Goal: Transaction & Acquisition: Purchase product/service

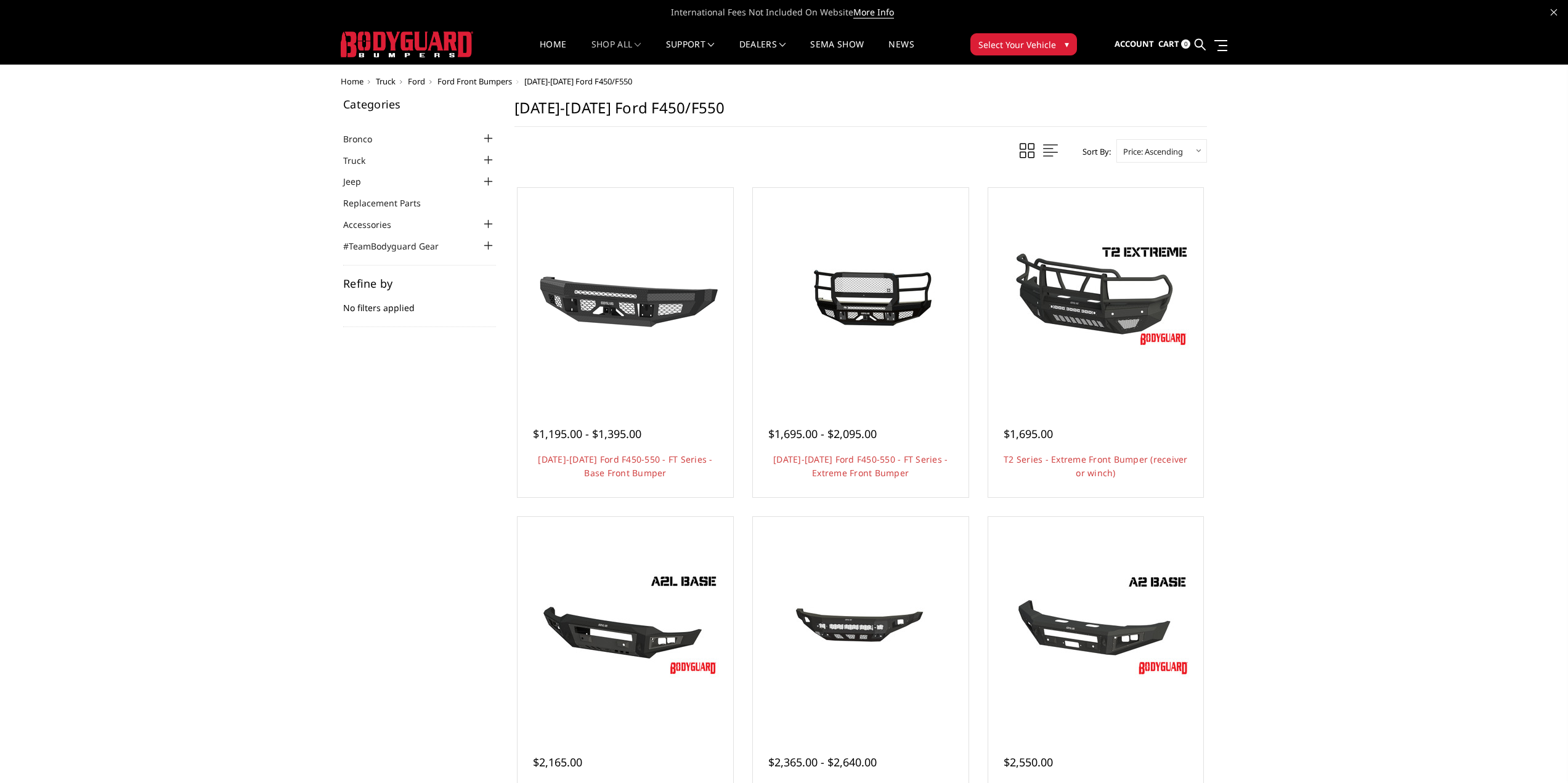
click at [487, 157] on div at bounding box center [489, 160] width 14 height 14
click at [489, 211] on div at bounding box center [489, 215] width 14 height 14
click at [490, 234] on div at bounding box center [489, 233] width 14 height 14
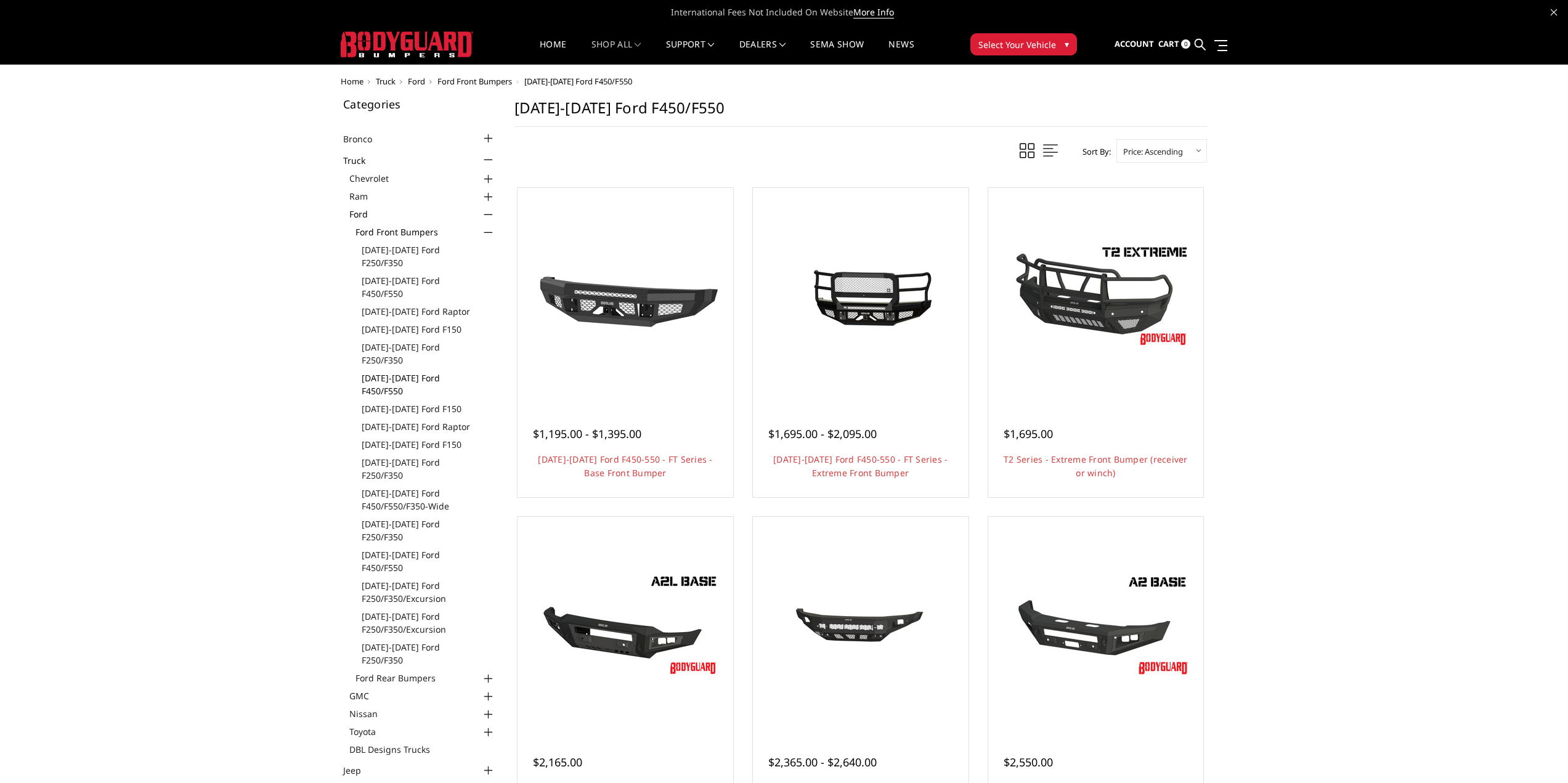
click at [427, 372] on link "[DATE]-[DATE] Ford F450/F550" at bounding box center [428, 384] width 134 height 26
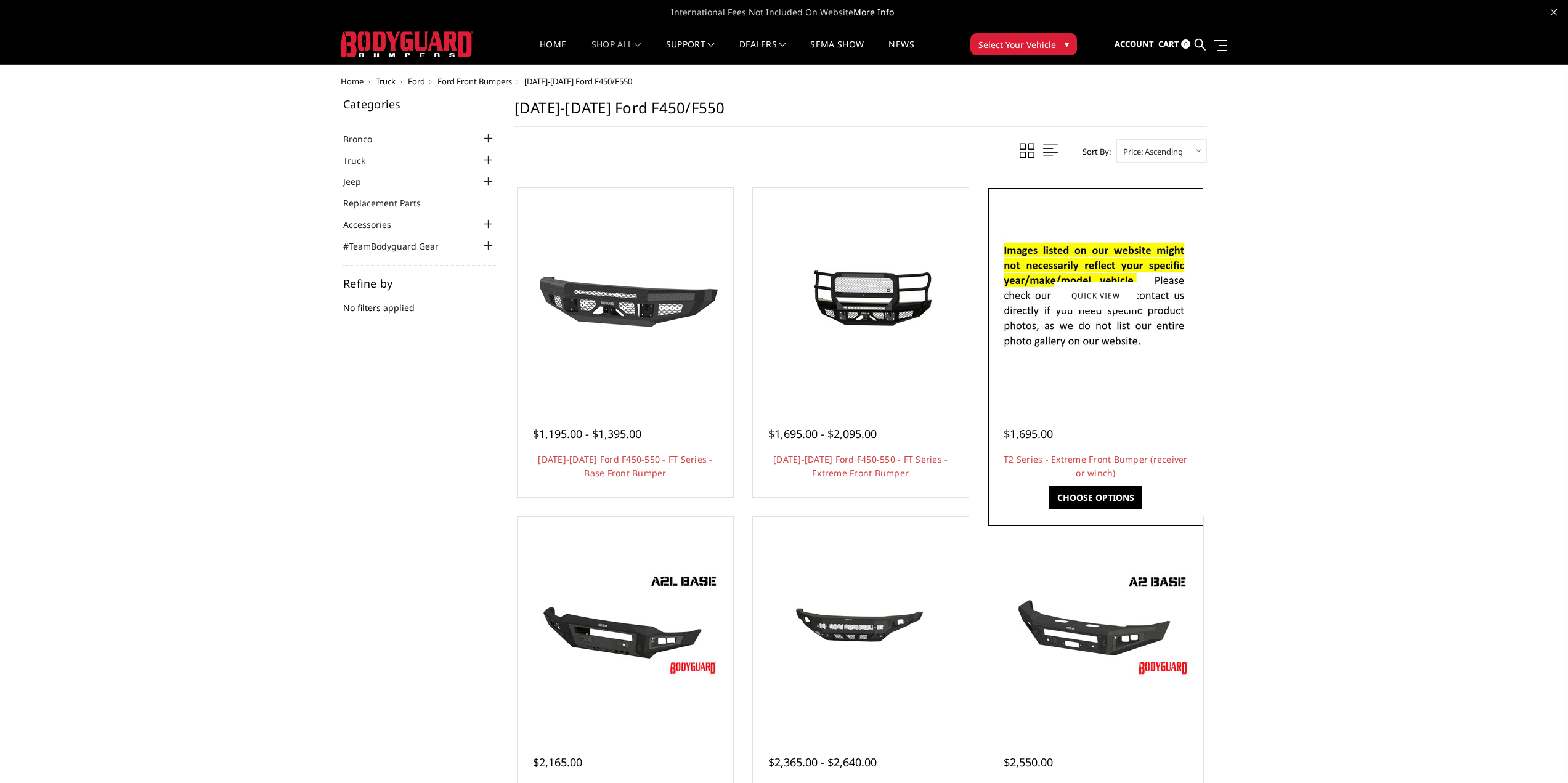
click at [1152, 364] on div at bounding box center [1096, 296] width 209 height 209
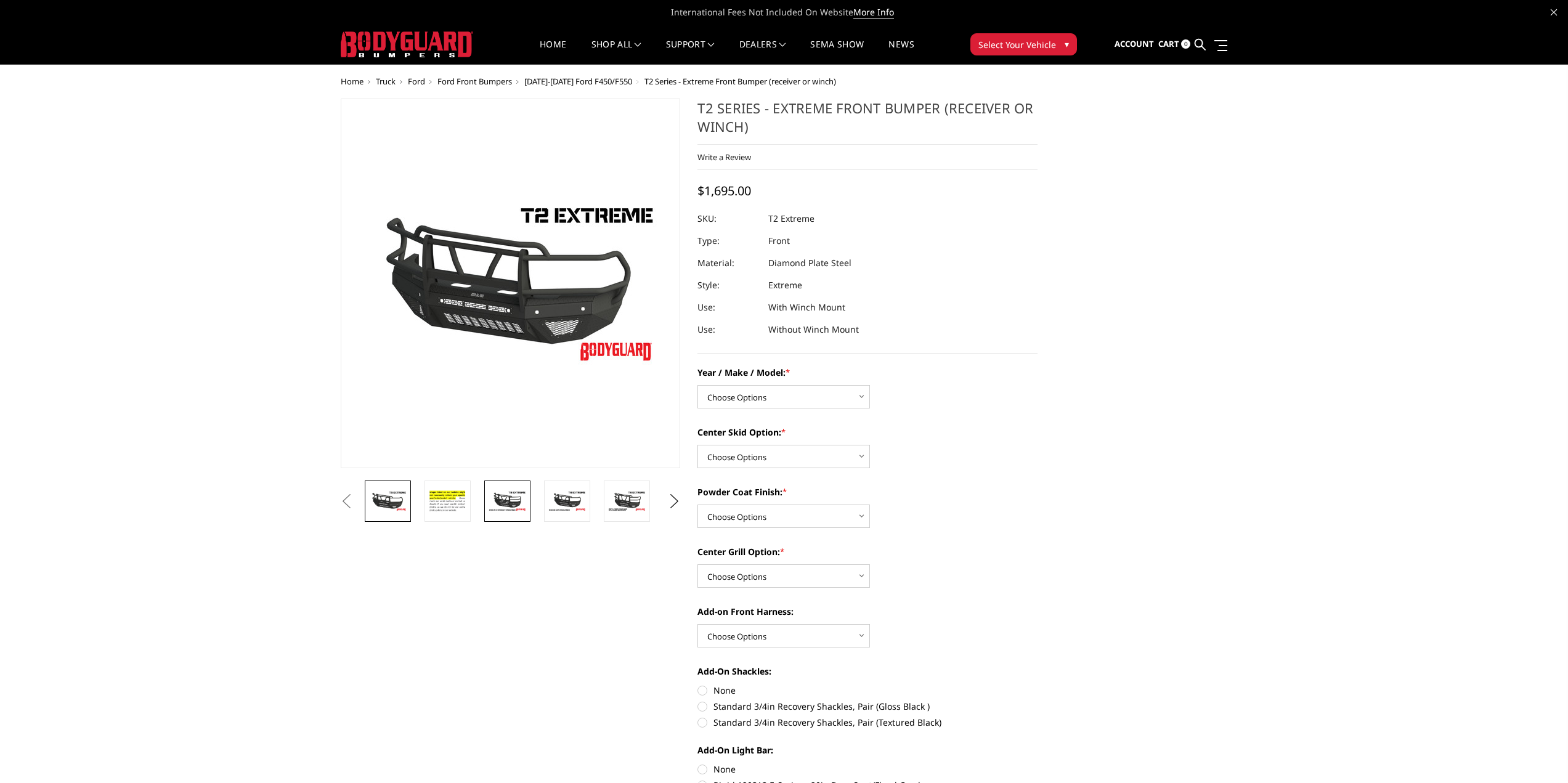
click at [531, 504] on li at bounding box center [511, 502] width 60 height 41
click at [520, 502] on img at bounding box center [507, 502] width 39 height 22
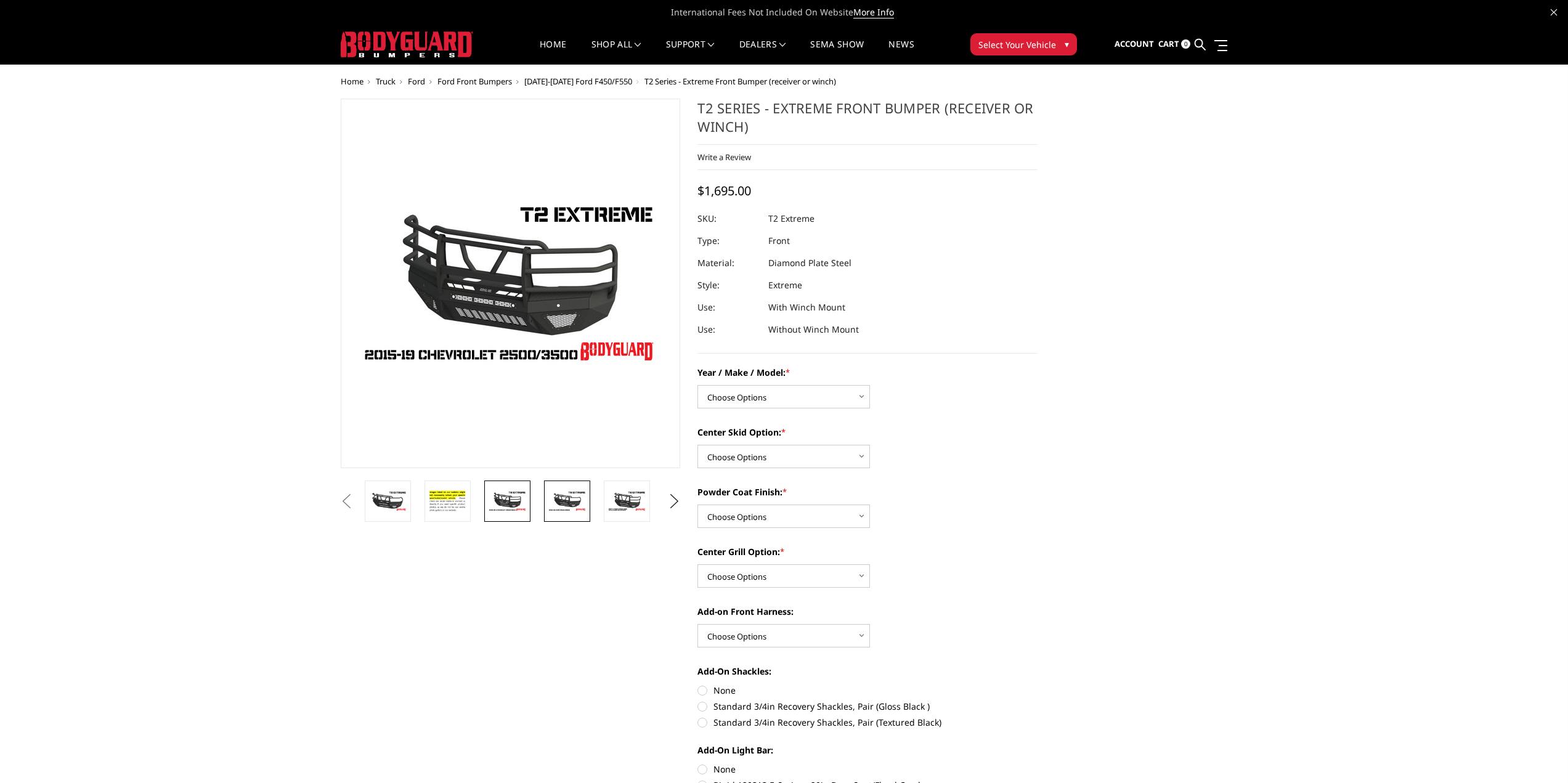
click at [575, 505] on img at bounding box center [566, 502] width 39 height 22
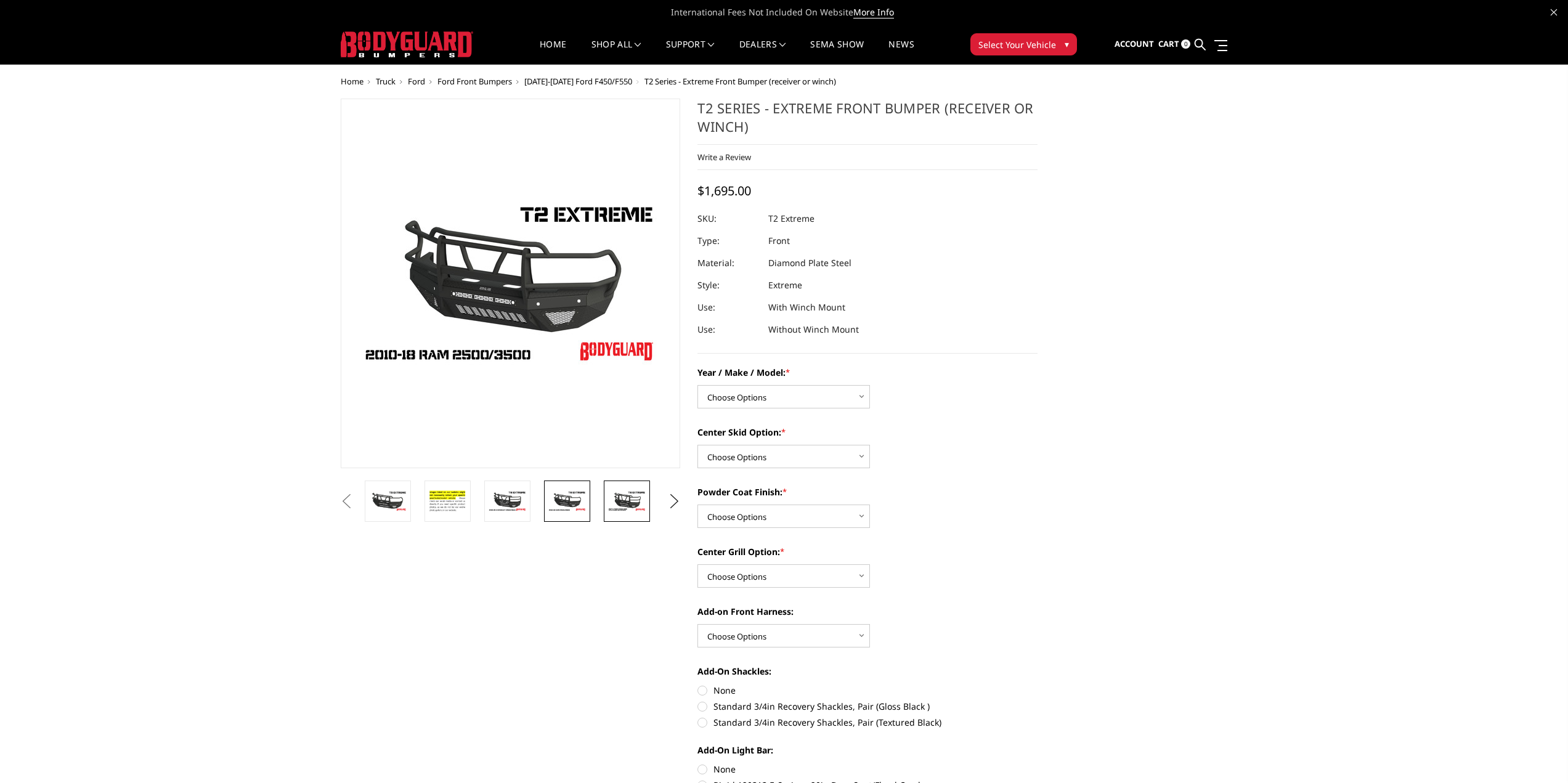
click at [623, 505] on img at bounding box center [627, 502] width 39 height 22
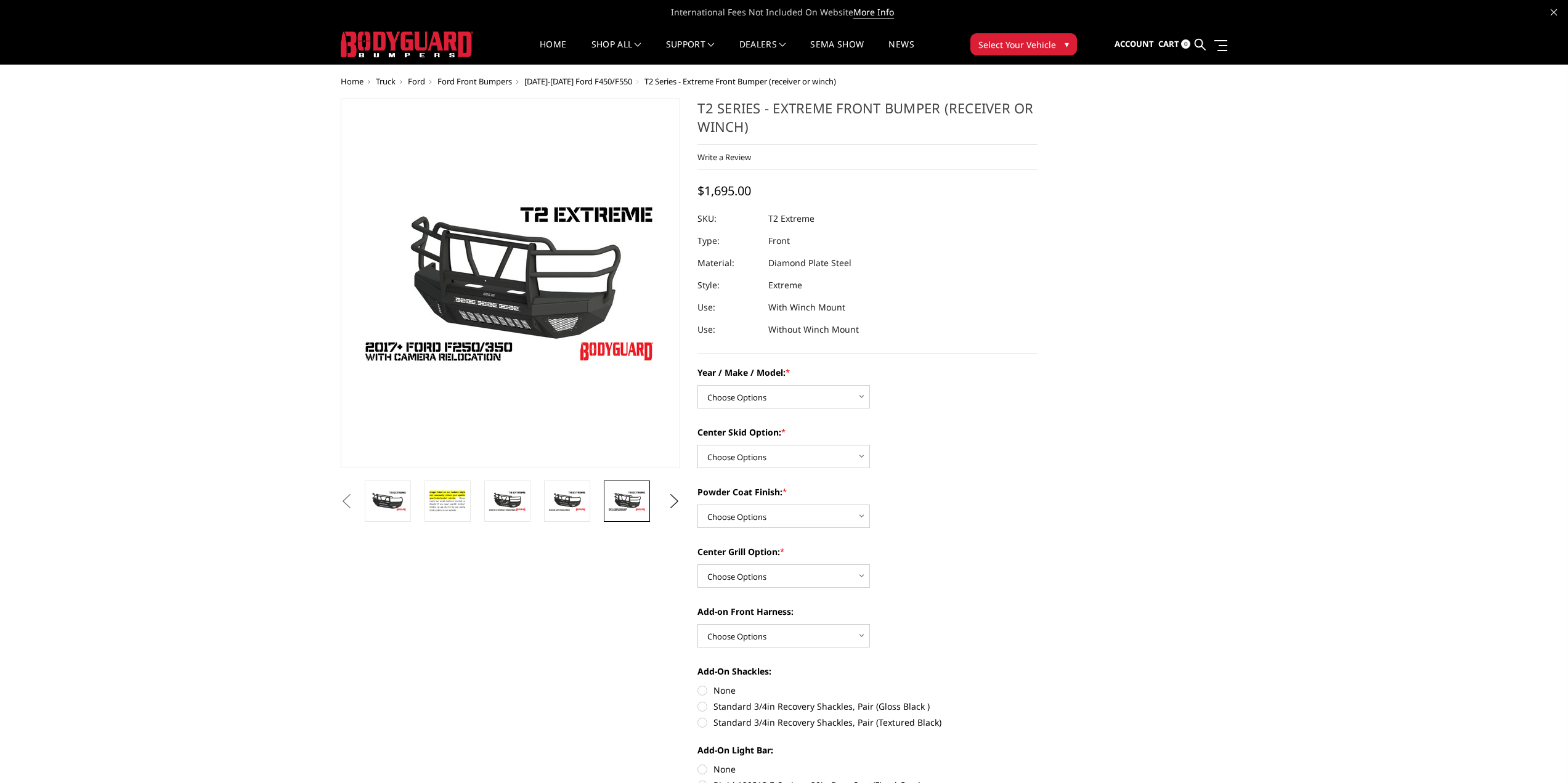
click at [591, 497] on li at bounding box center [572, 502] width 60 height 41
click at [681, 501] on button "Next" at bounding box center [674, 502] width 18 height 18
click at [631, 500] on img at bounding box center [627, 505] width 39 height 42
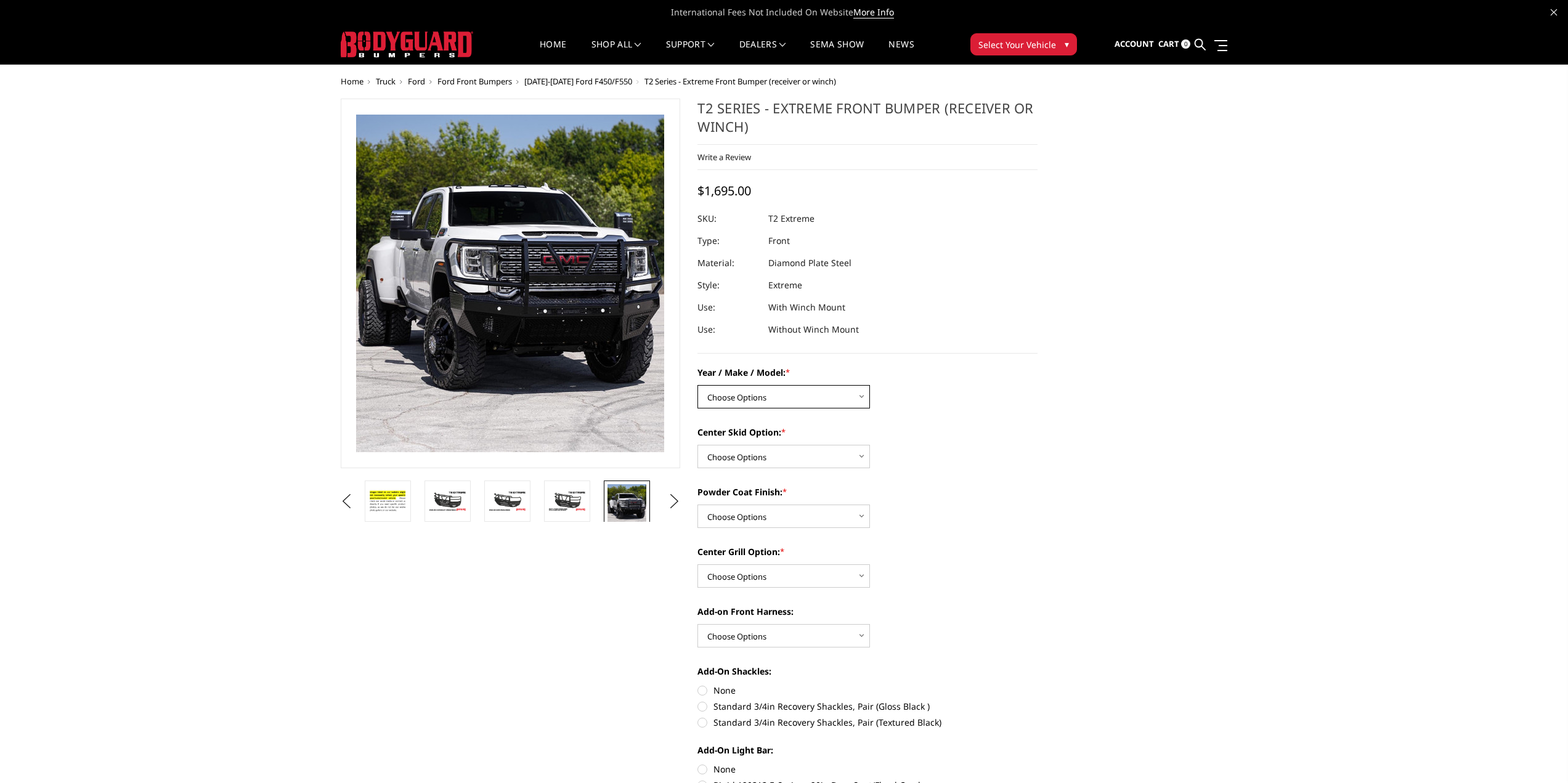
click at [793, 400] on select "Choose Options Chevrolet 19-21 1500 Chevrolet 15-19 2500 / 3500 Chevrolet 20-23…" at bounding box center [783, 397] width 172 height 23
select select "4451"
click at [697, 385] on select "Choose Options Chevrolet 19-21 1500 Chevrolet 15-19 2500 / 3500 Chevrolet 20-23…" at bounding box center [783, 397] width 172 height 23
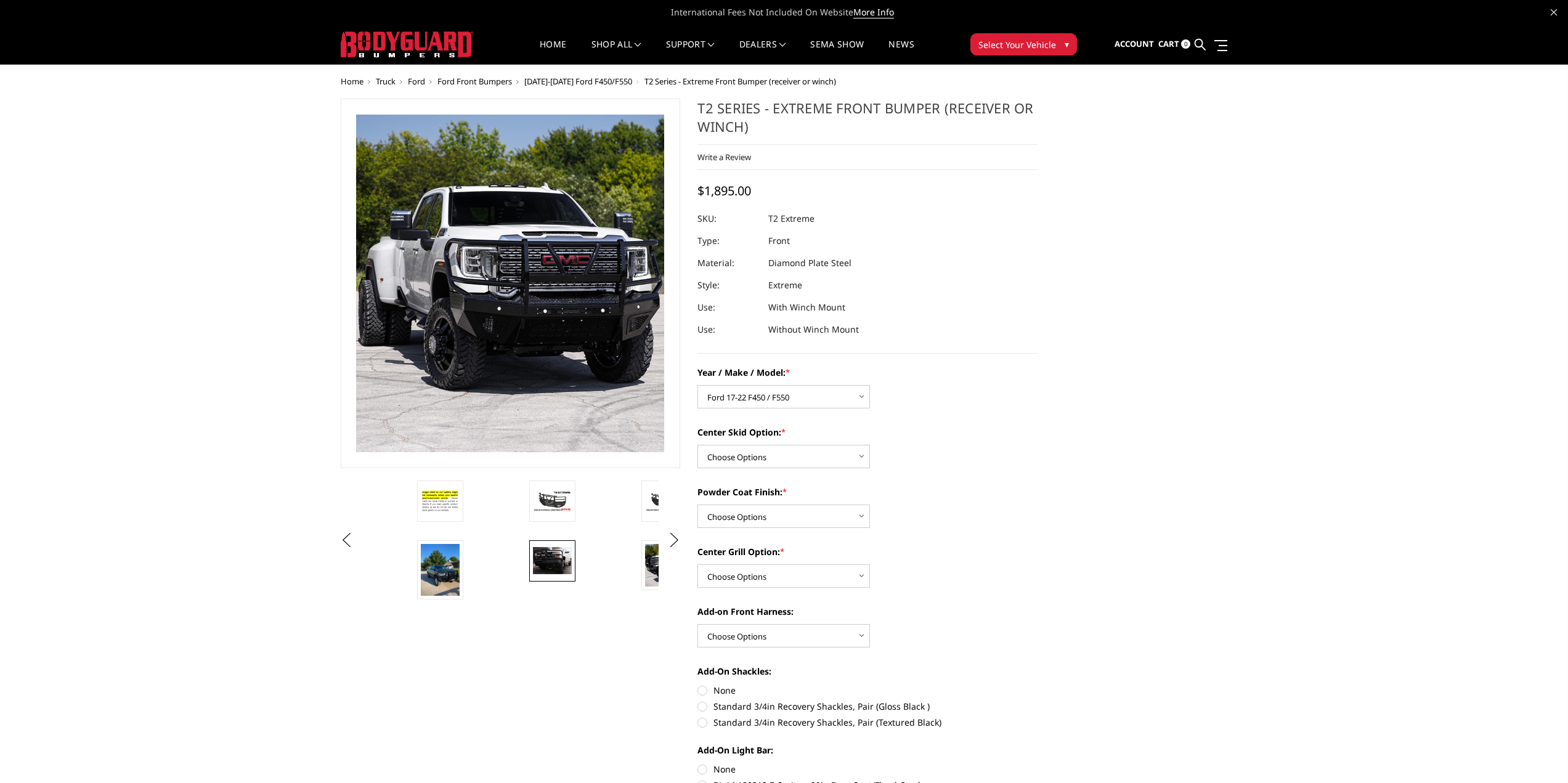
click at [546, 557] on img at bounding box center [552, 560] width 39 height 26
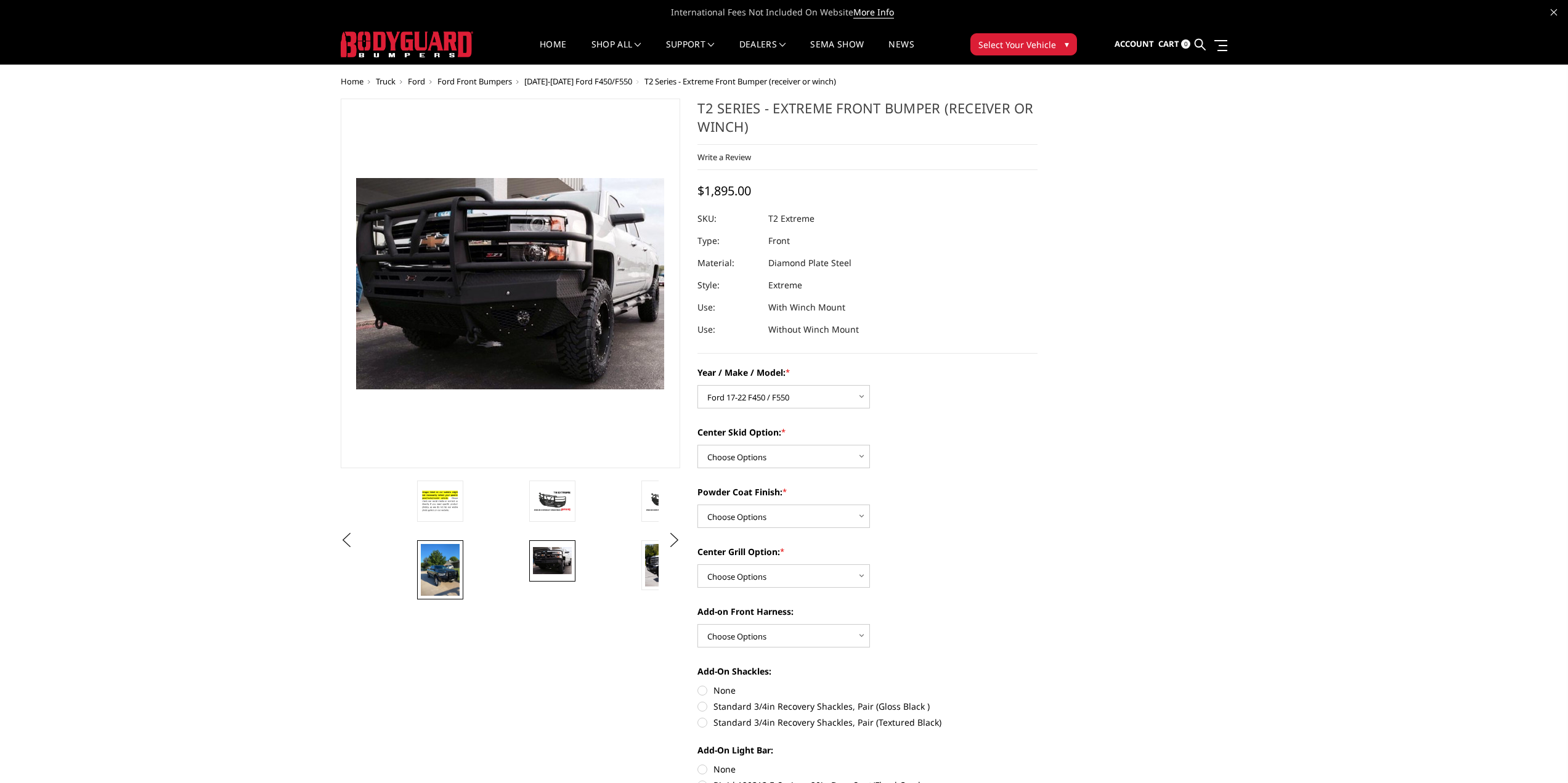
click at [450, 571] on img at bounding box center [440, 570] width 39 height 52
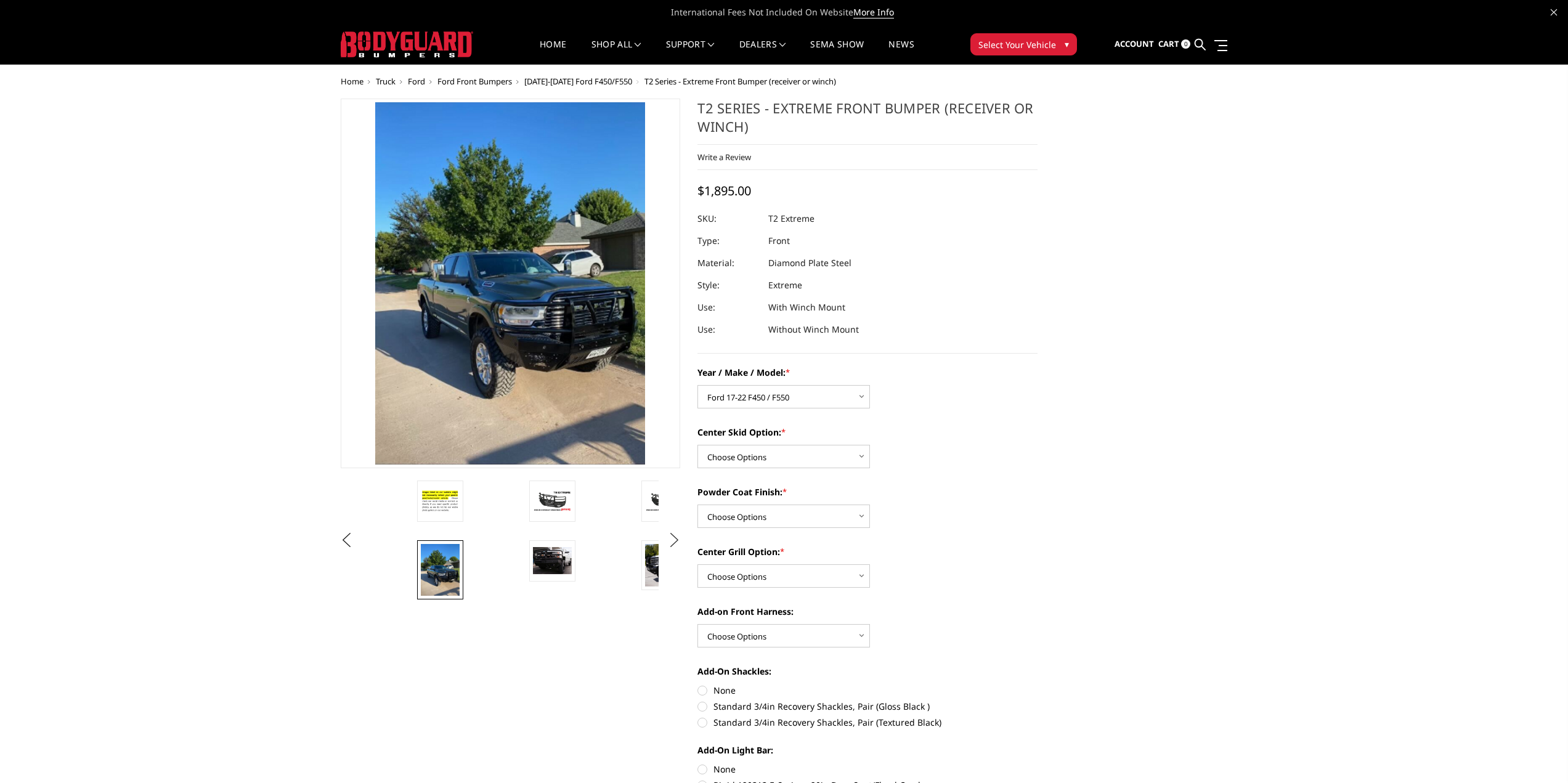
click at [674, 542] on button "Next" at bounding box center [674, 540] width 18 height 18
click at [578, 519] on img at bounding box center [566, 505] width 39 height 42
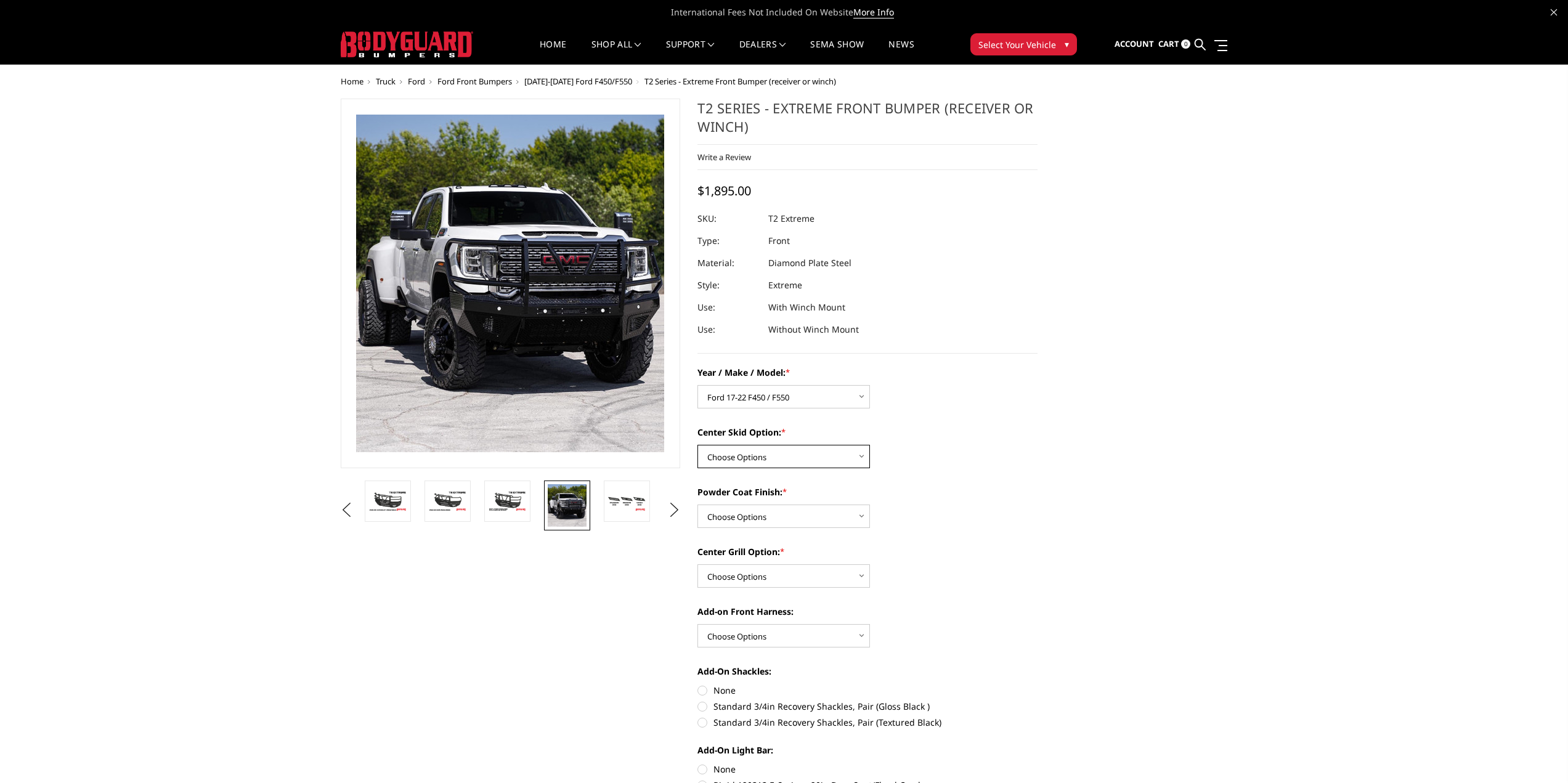
click at [808, 452] on select "Choose Options Standard center skid plate (included) Receiver tube Winch mount …" at bounding box center [783, 456] width 172 height 23
select select "4460"
click at [697, 445] on select "Choose Options Standard center skid plate (included) Receiver tube Winch mount …" at bounding box center [783, 456] width 172 height 23
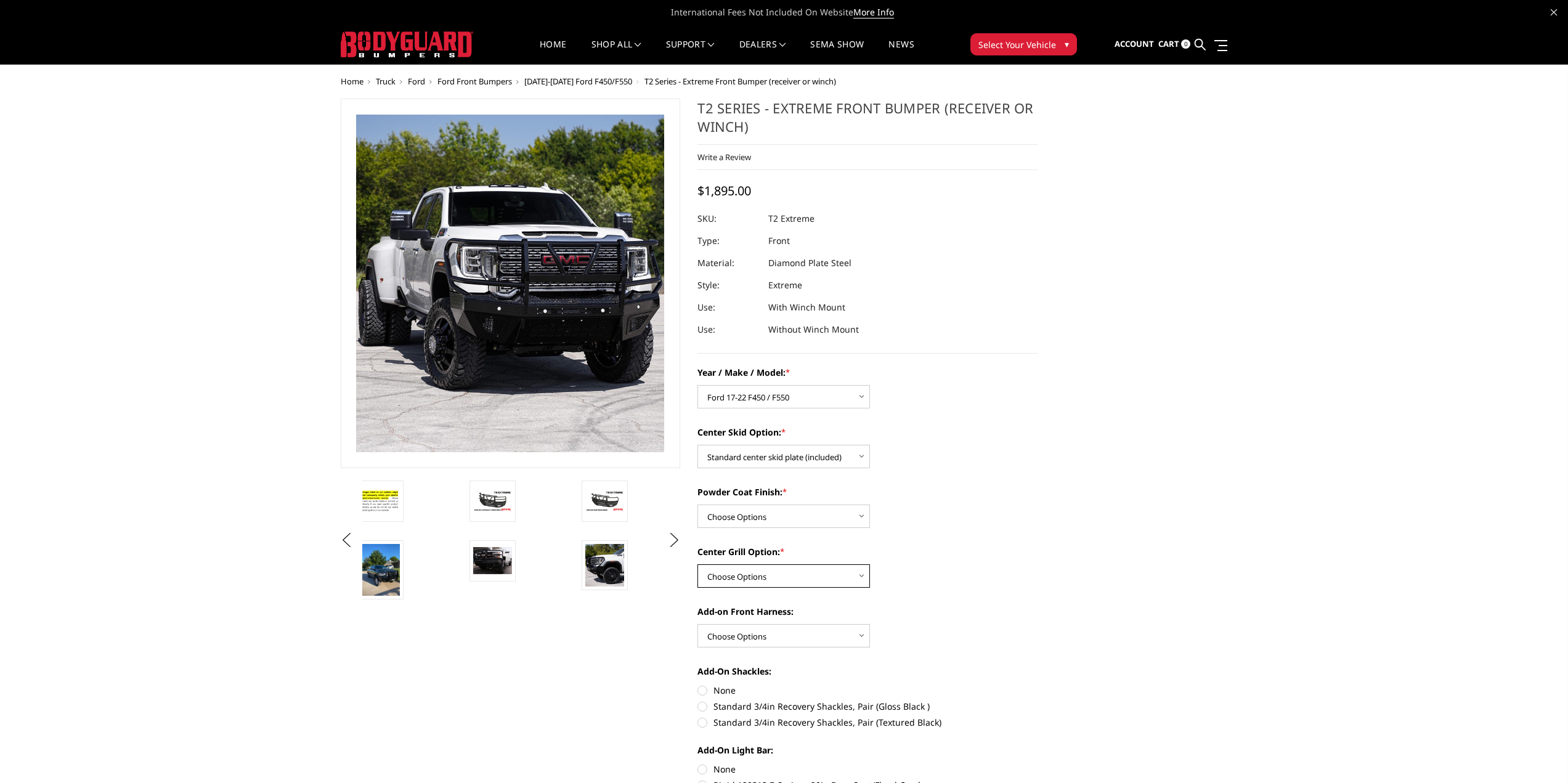
click at [802, 577] on select "Choose Options Add expanded metal in center grill Decline this option" at bounding box center [783, 576] width 172 height 23
click at [803, 578] on select "Choose Options Add expanded metal in center grill Decline this option" at bounding box center [783, 576] width 172 height 23
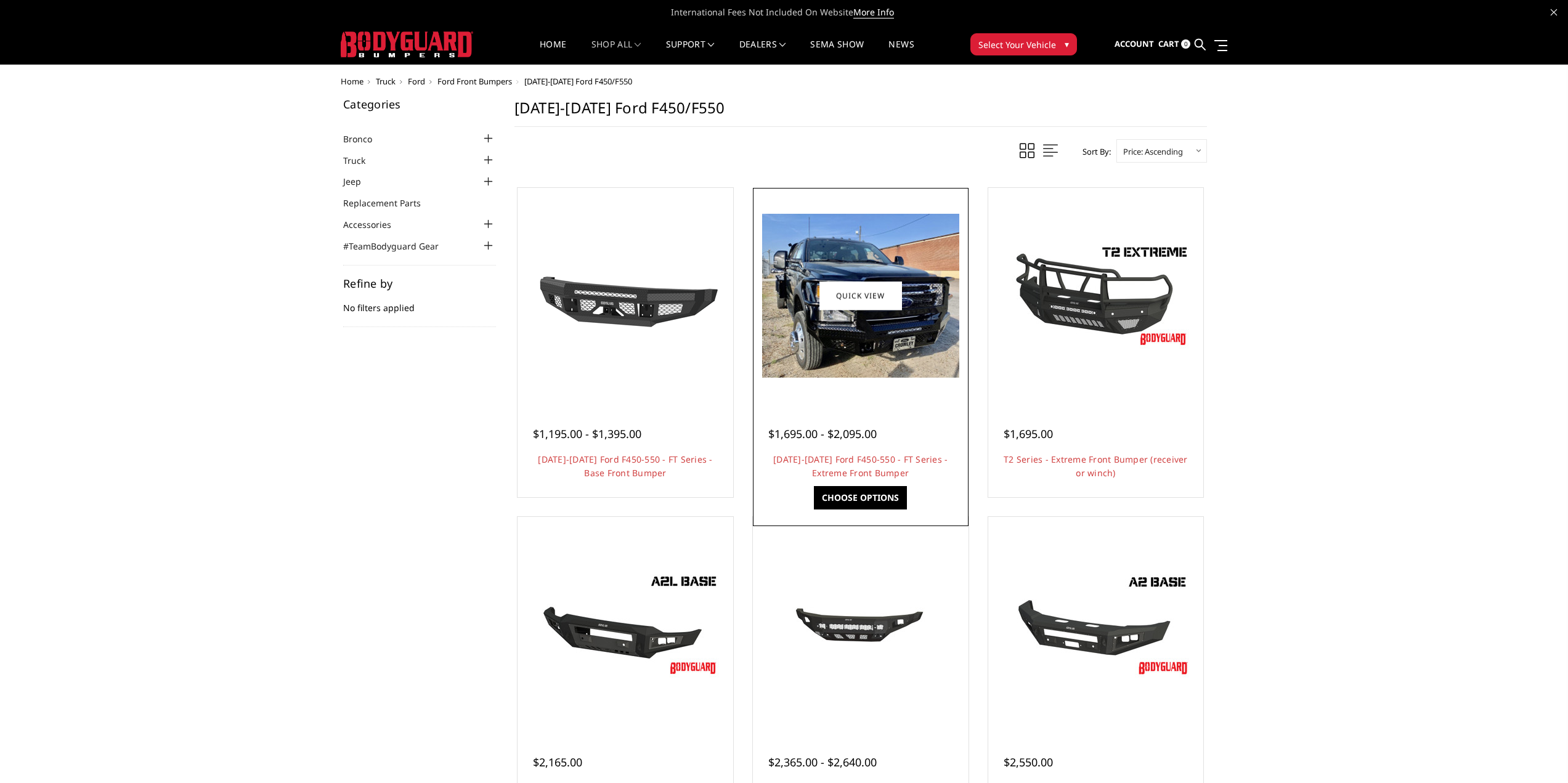
click at [894, 386] on div at bounding box center [860, 296] width 209 height 209
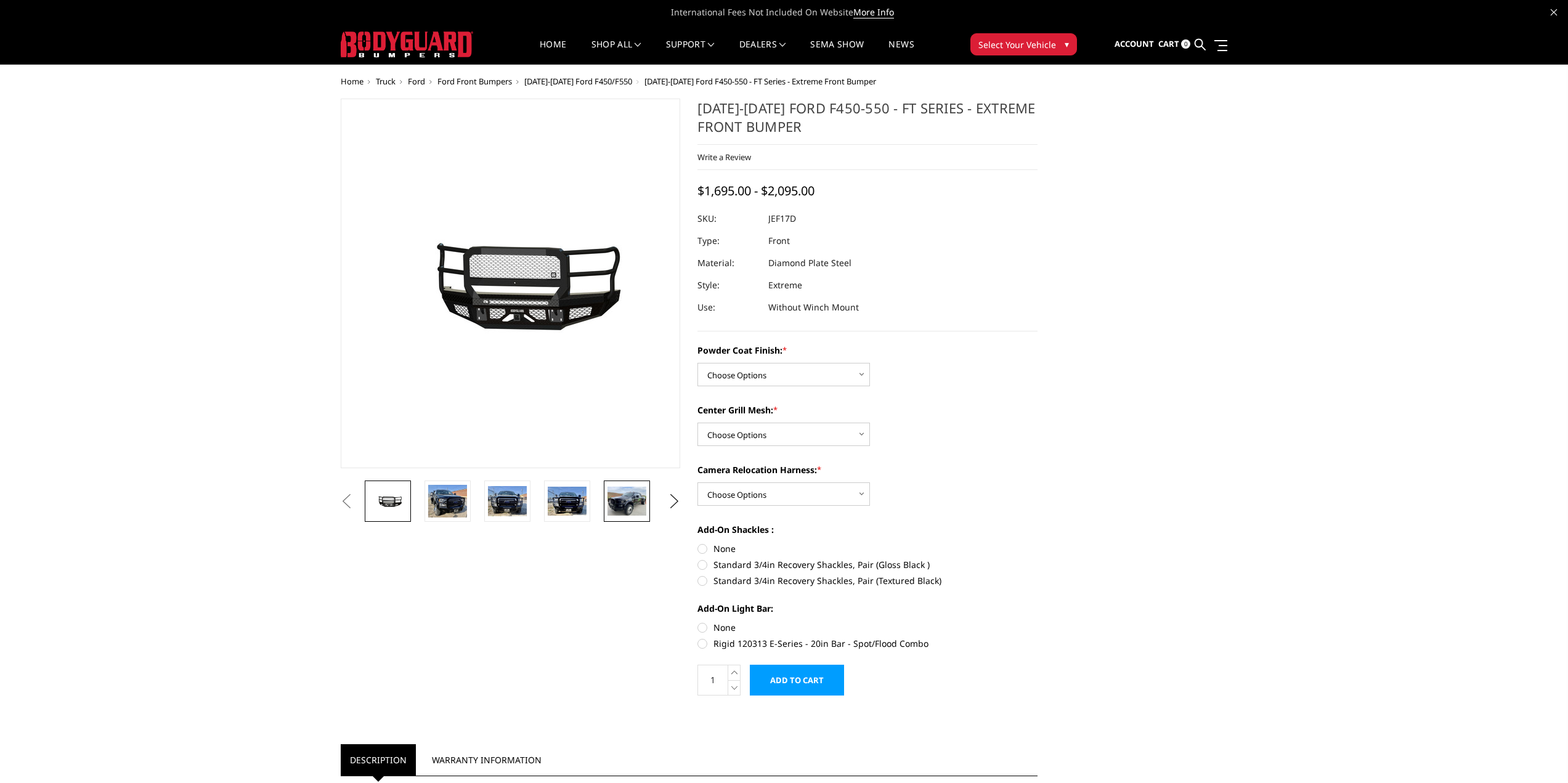
click at [613, 505] on img at bounding box center [627, 502] width 39 height 29
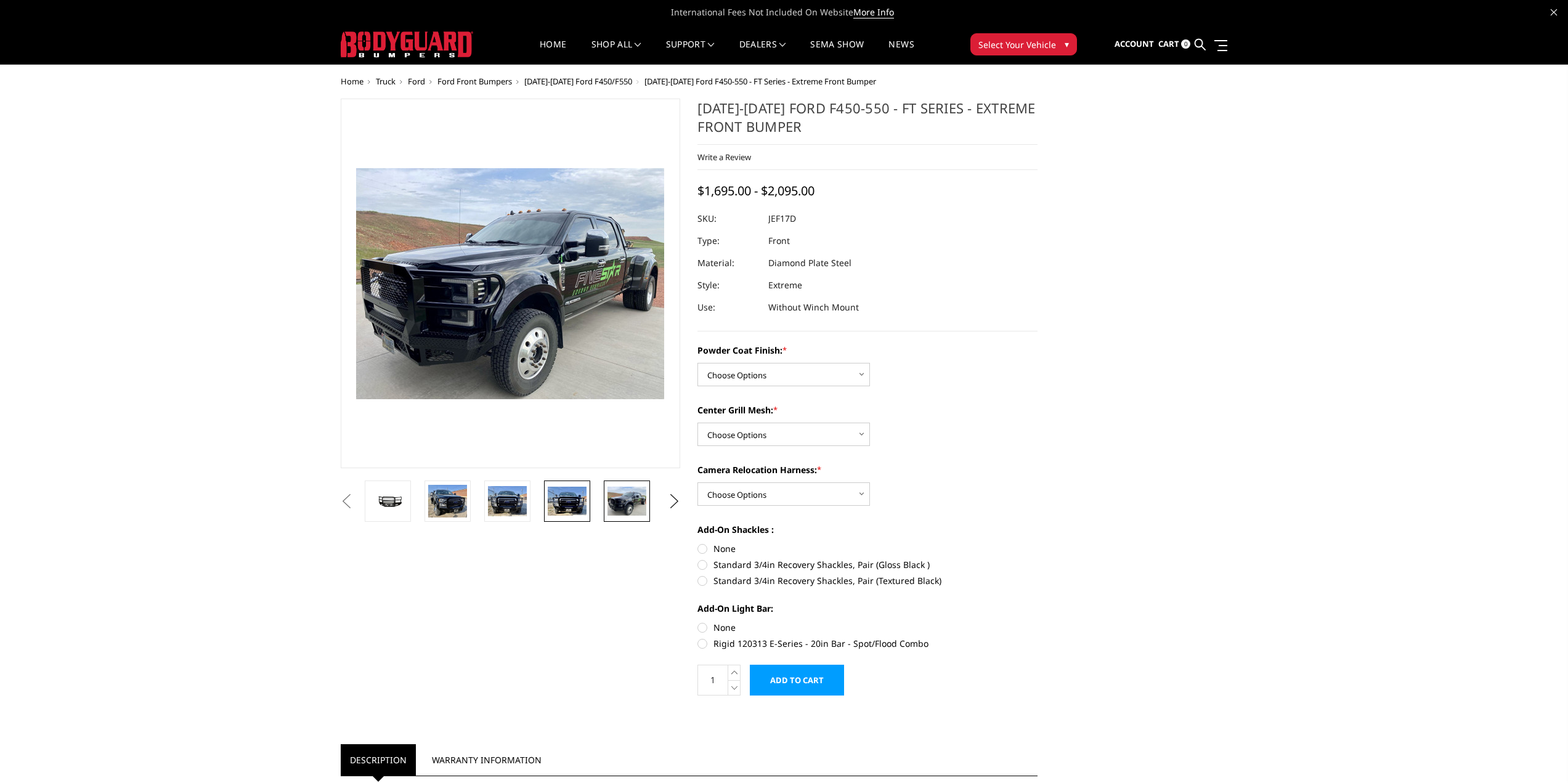
click at [562, 509] on img at bounding box center [566, 502] width 39 height 30
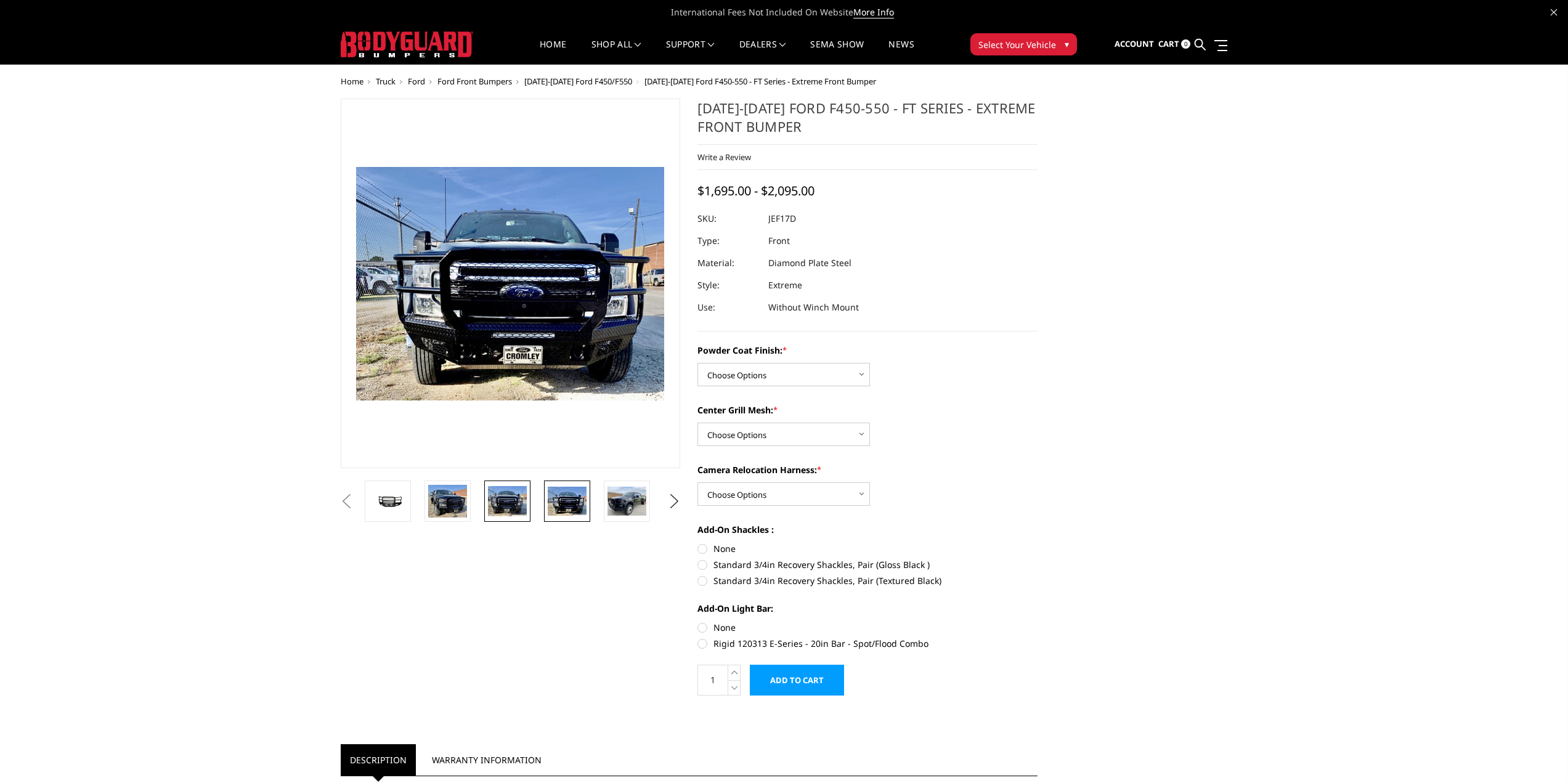
click at [507, 492] on img at bounding box center [507, 501] width 39 height 30
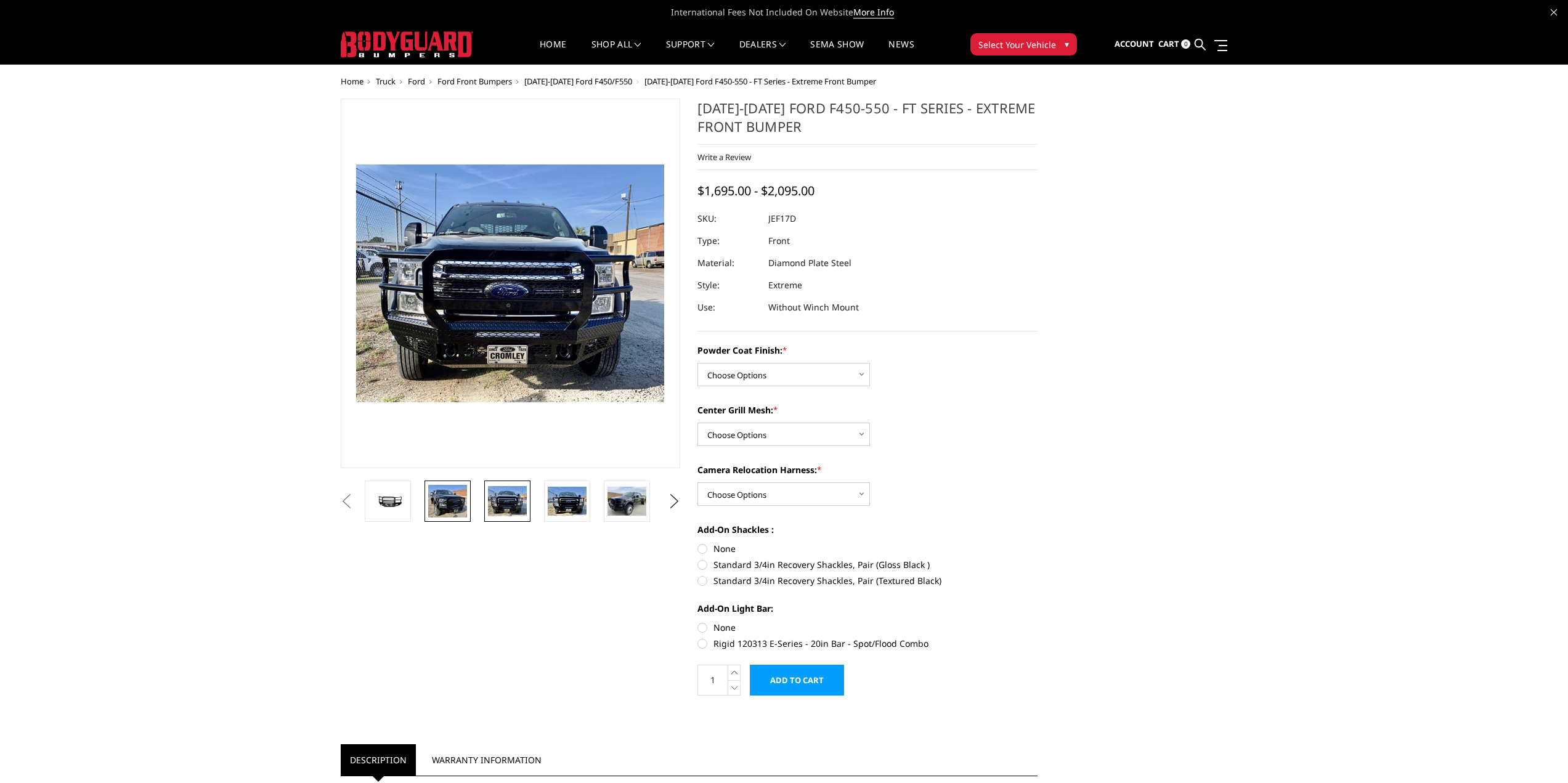
click at [462, 485] on img at bounding box center [447, 502] width 39 height 32
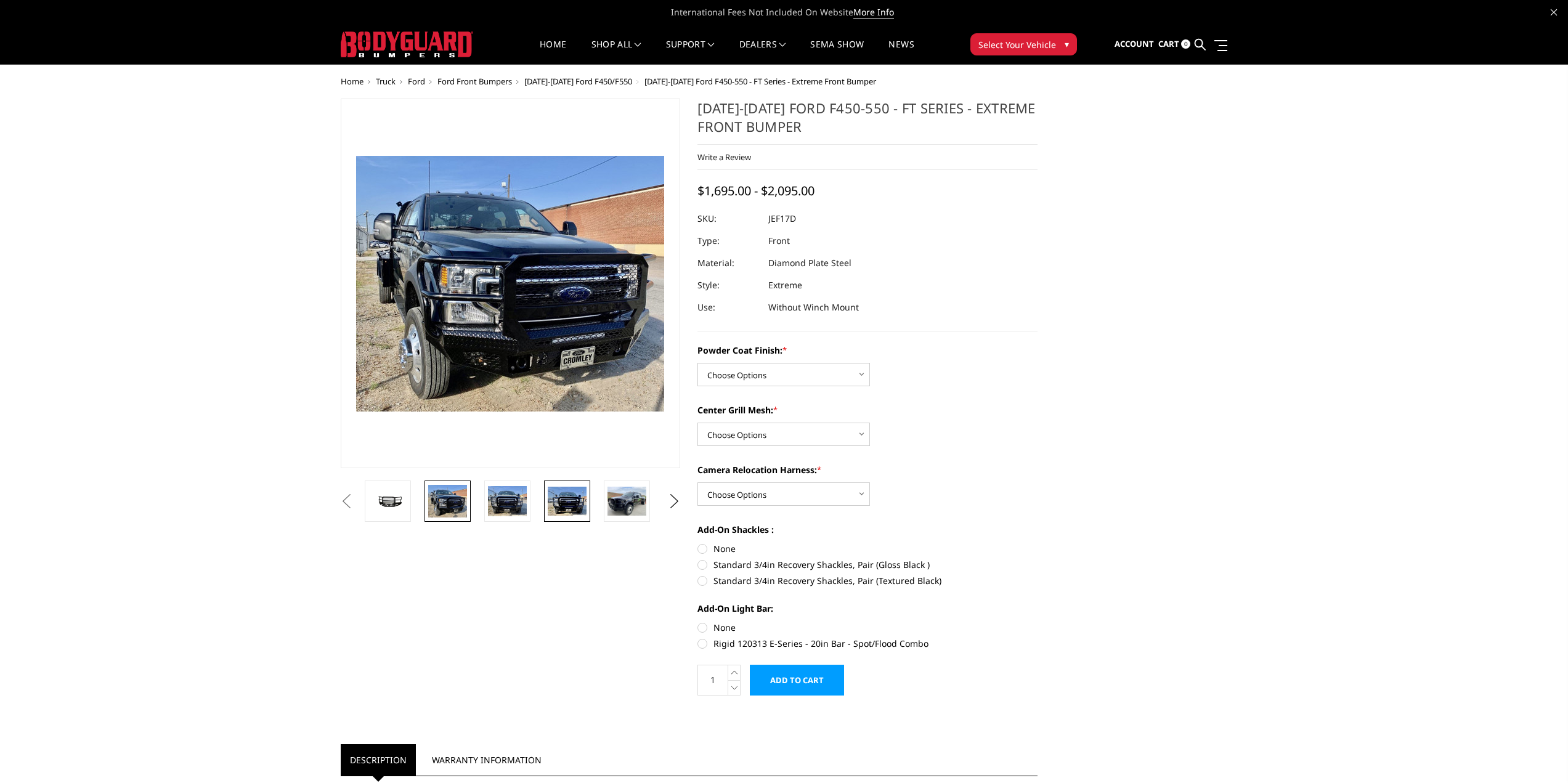
click at [552, 503] on img at bounding box center [566, 502] width 39 height 30
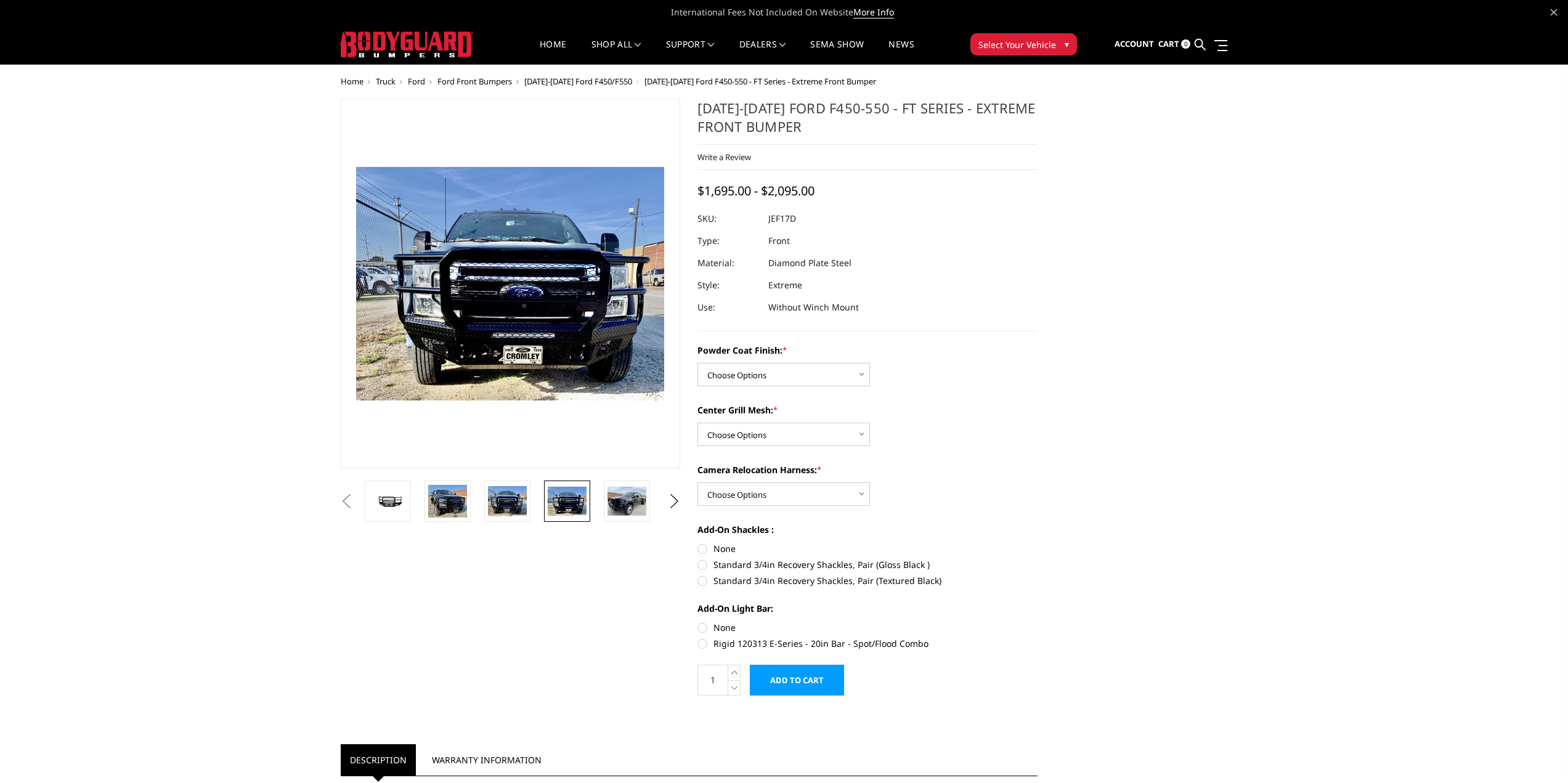
click at [730, 548] on label "None" at bounding box center [867, 548] width 340 height 13
click at [698, 543] on input "None" at bounding box center [697, 542] width 1 height 1
radio input "true"
click at [737, 567] on label "Standard 3/4in Recovery Shackles, Pair (Gloss Black )" at bounding box center [867, 565] width 340 height 13
click at [1038, 543] on input "Standard 3/4in Recovery Shackles, Pair (Gloss Black )" at bounding box center [1038, 542] width 1 height 1
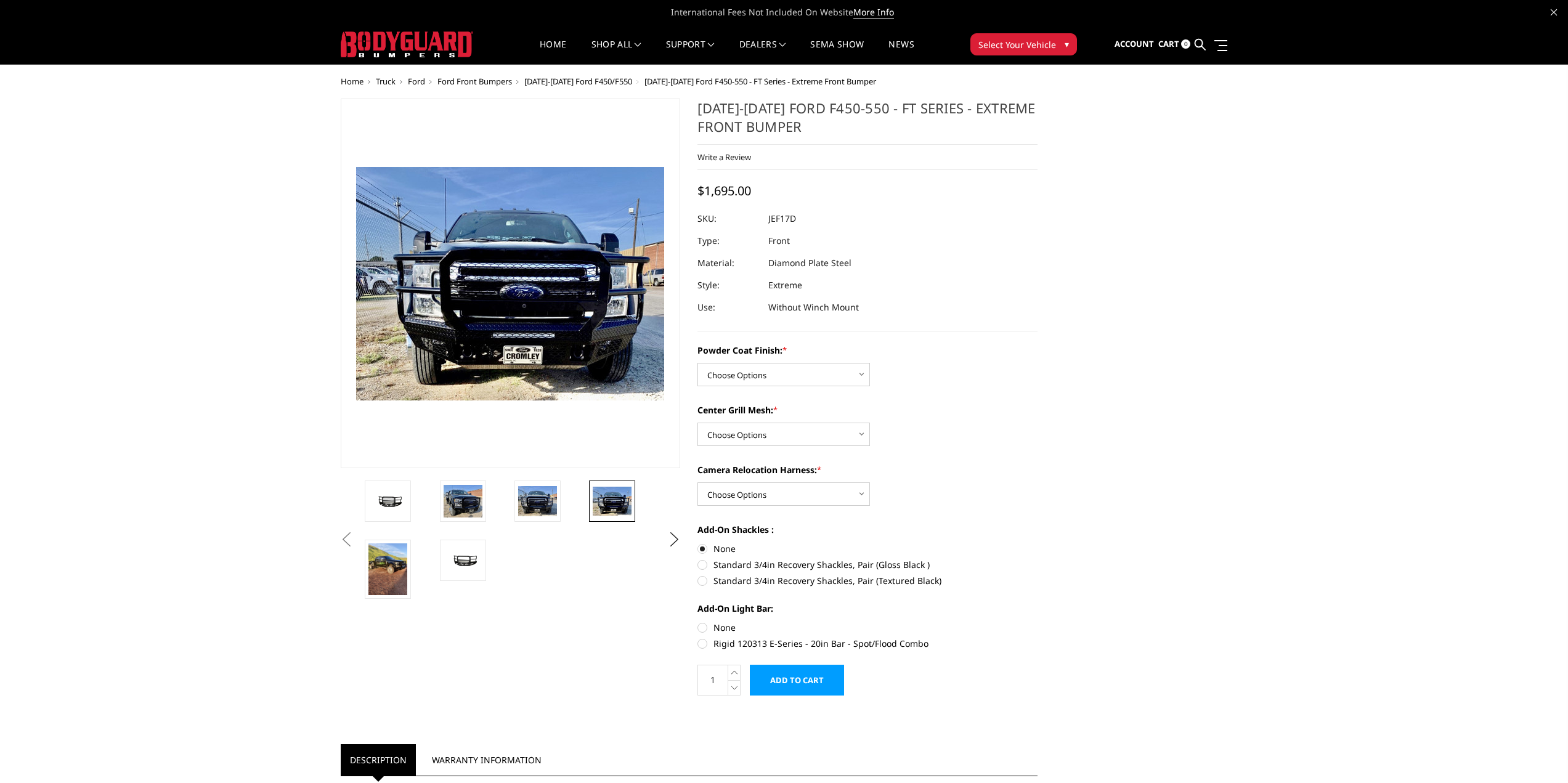
radio input "true"
click at [721, 626] on label "None" at bounding box center [867, 628] width 340 height 13
click at [698, 622] on input "None" at bounding box center [697, 622] width 1 height 1
radio input "true"
click at [842, 388] on div "Powder Coat Finish: * Choose Options Bare Metal Gloss Black Powder Coat Texture…" at bounding box center [867, 495] width 340 height 304
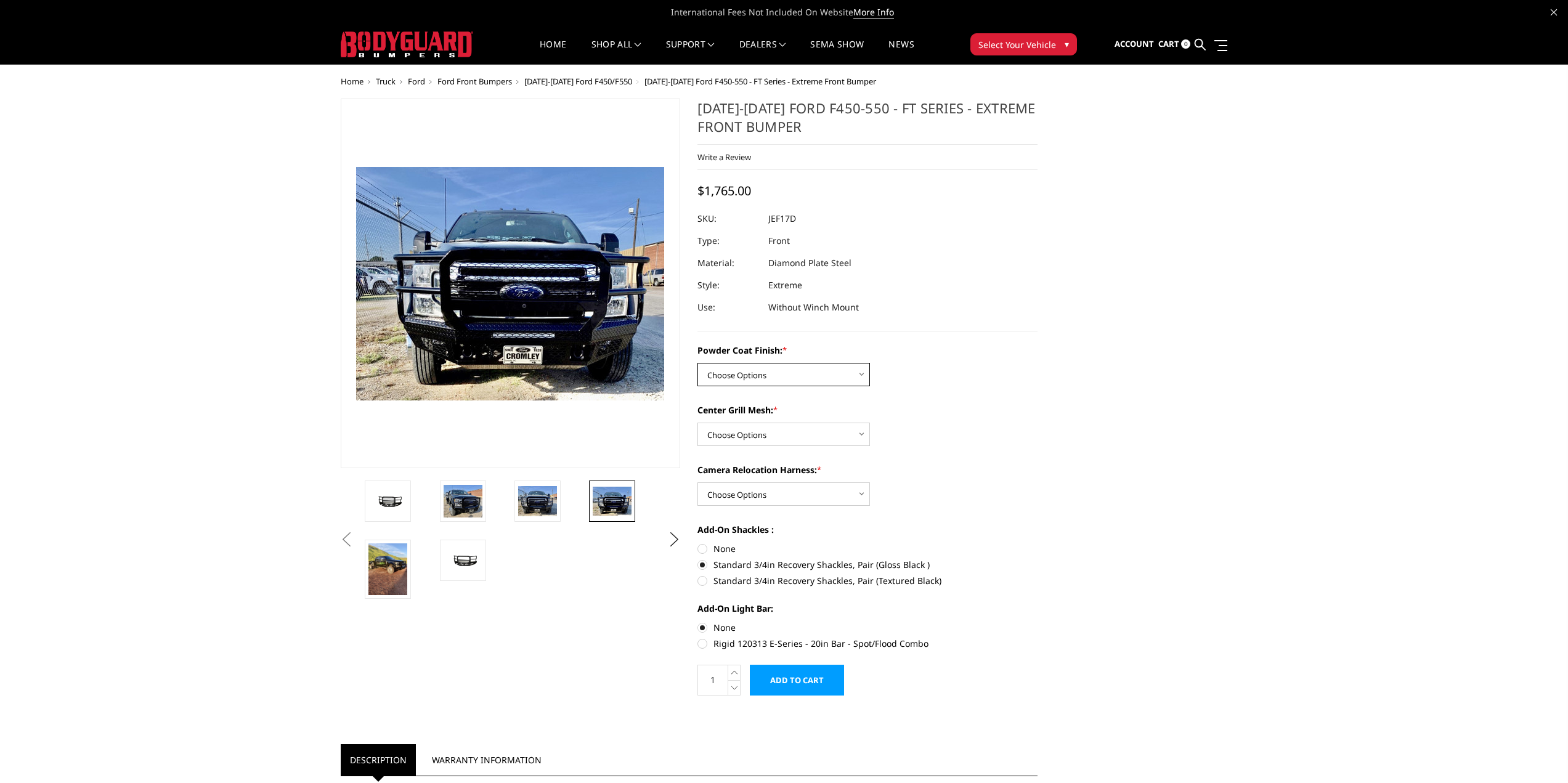
click at [838, 382] on select "Choose Options Bare Metal Gloss Black Powder Coat Textured Black Powder Coat" at bounding box center [783, 374] width 172 height 23
select select "3250"
click at [697, 363] on select "Choose Options Bare Metal Gloss Black Powder Coat Textured Black Powder Coat" at bounding box center [783, 374] width 172 height 23
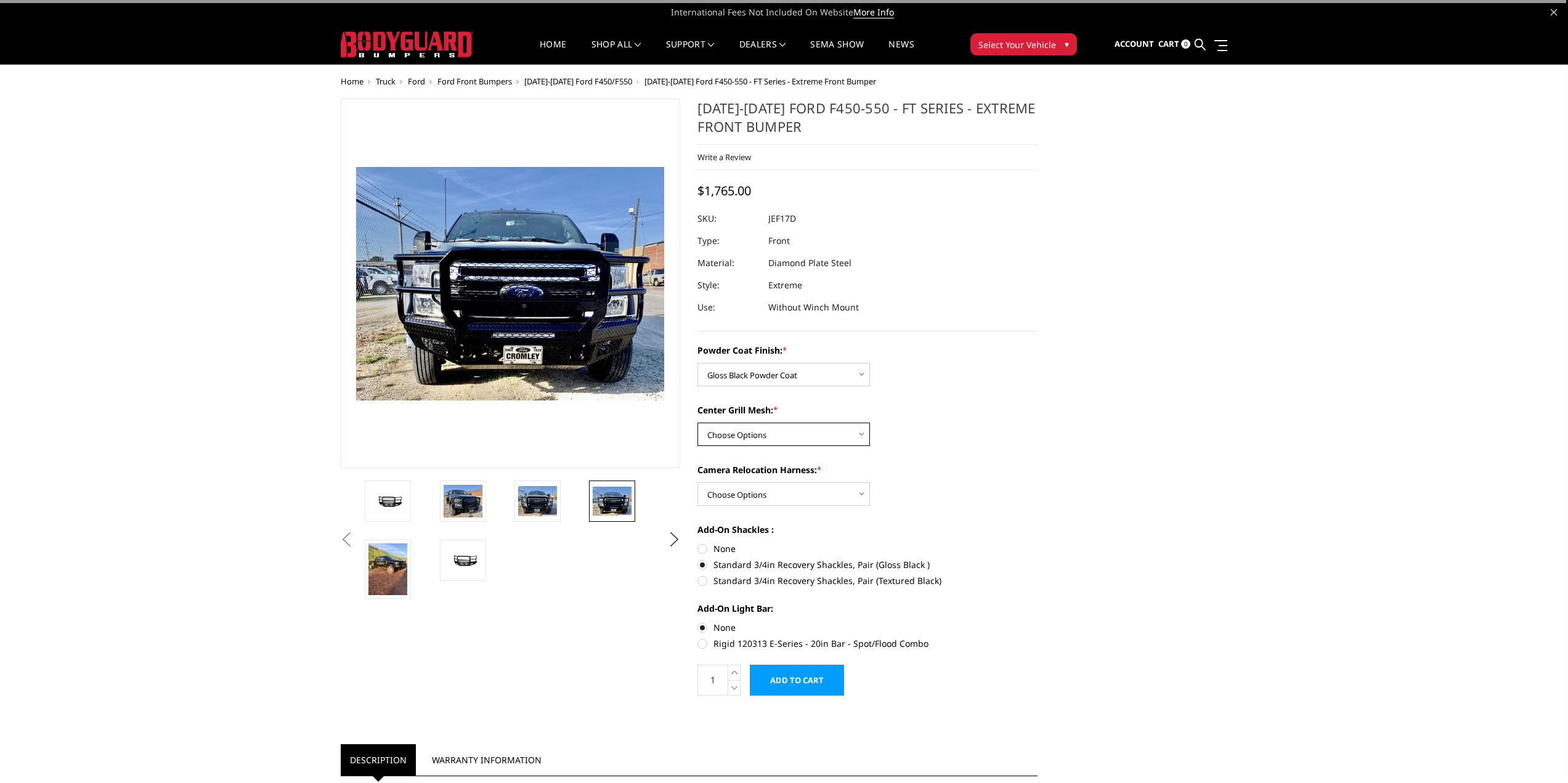
click at [828, 428] on select "Choose Options WITH Expanded Metal in Center Grill WITHOUT Expanded Metal in Ce…" at bounding box center [783, 435] width 172 height 23
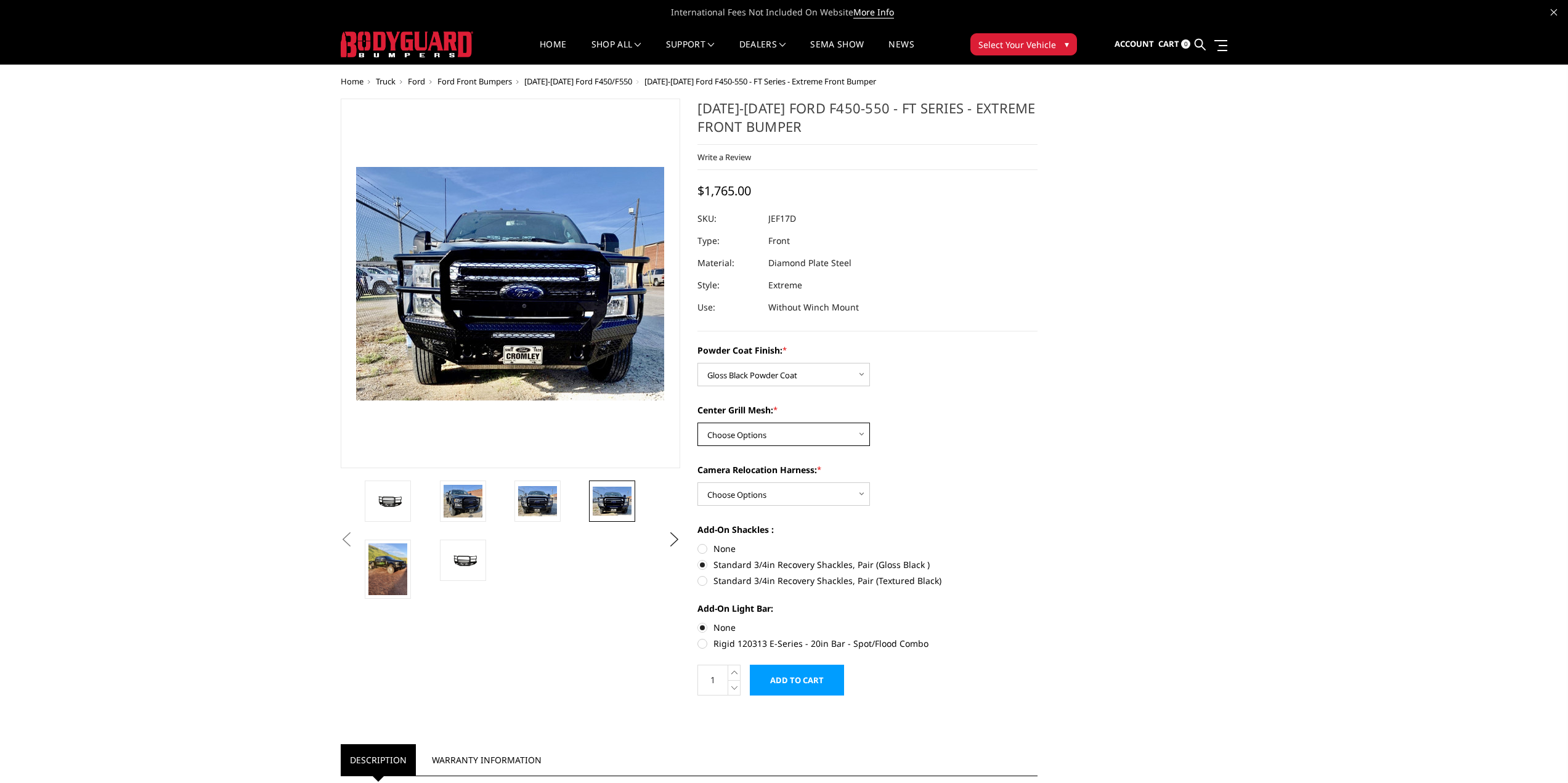
select select "3252"
click at [697, 423] on select "Choose Options WITH Expanded Metal in Center Grill WITHOUT Expanded Metal in Ce…" at bounding box center [783, 435] width 172 height 23
click at [829, 496] on select "Choose Options WITH Camera Relocation Harness WITHOUT Camera Relocation Harness" at bounding box center [783, 494] width 172 height 23
select select "3254"
click at [697, 483] on select "Choose Options WITH Camera Relocation Harness WITHOUT Camera Relocation Harness" at bounding box center [783, 494] width 172 height 23
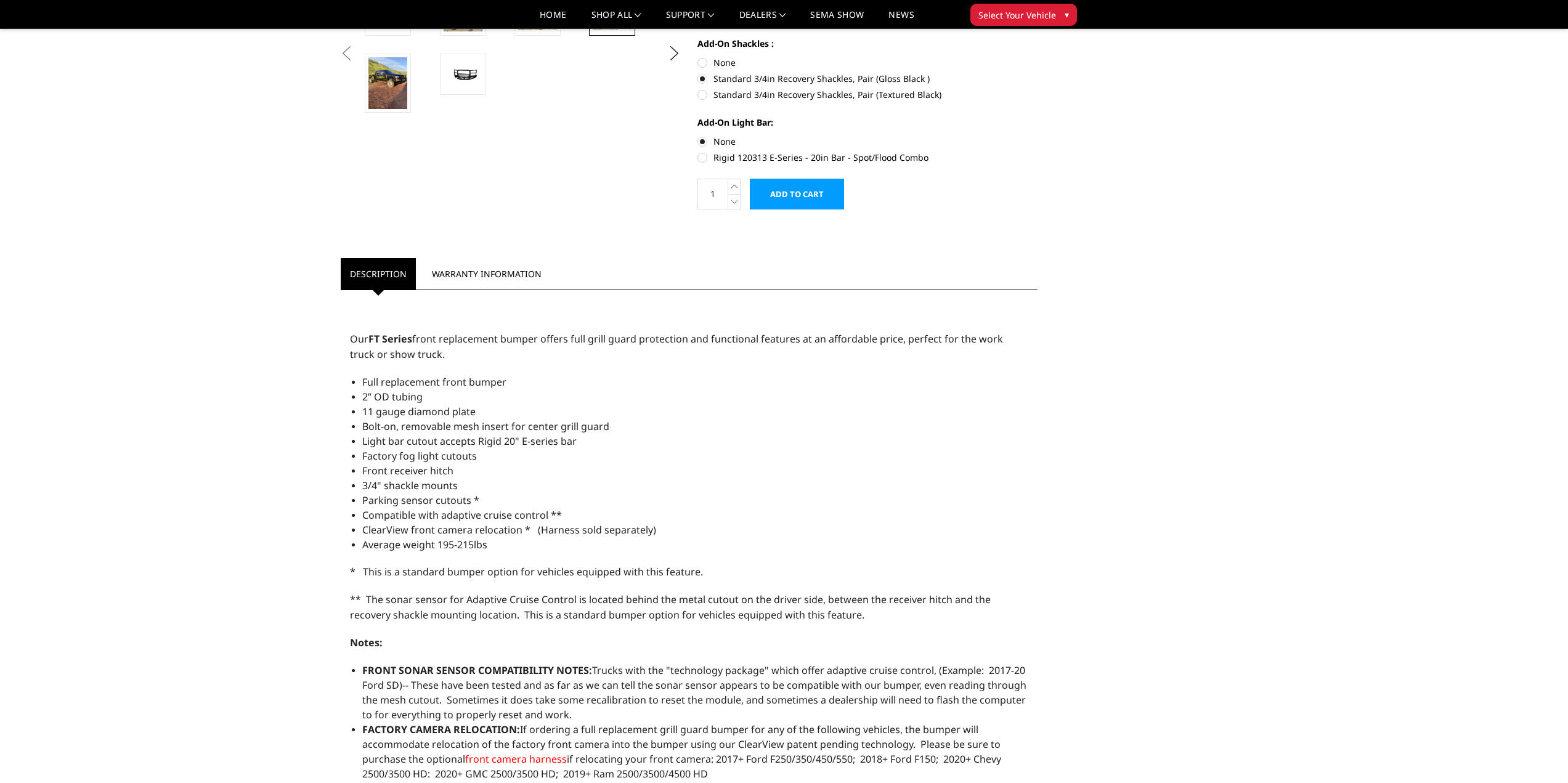
scroll to position [493, 0]
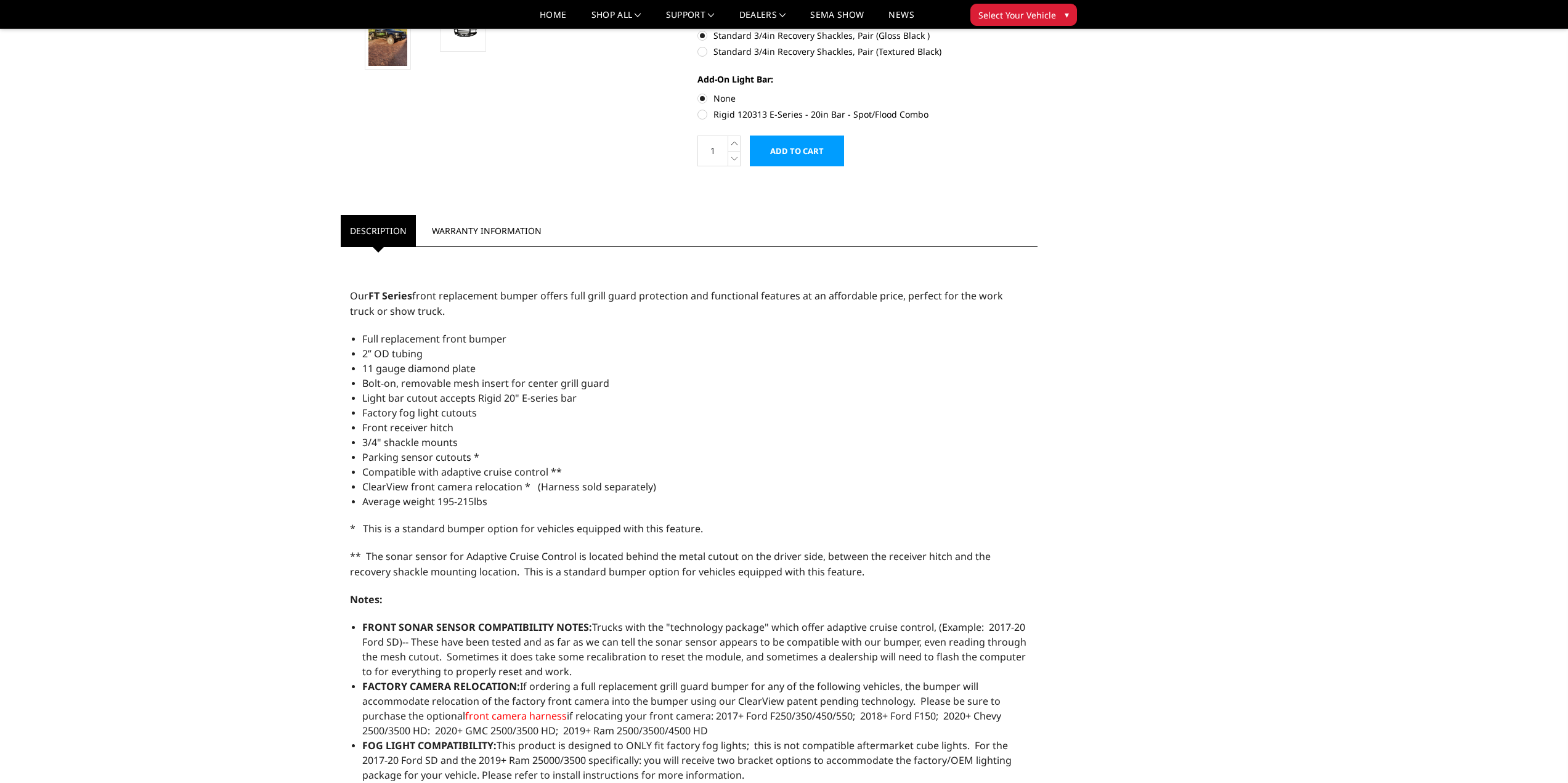
drag, startPoint x: 641, startPoint y: 429, endPoint x: 625, endPoint y: 429, distance: 16.0
drag, startPoint x: 625, startPoint y: 429, endPoint x: 865, endPoint y: 428, distance: 240.0
click at [863, 428] on li "Front receiver hitch" at bounding box center [695, 428] width 666 height 14
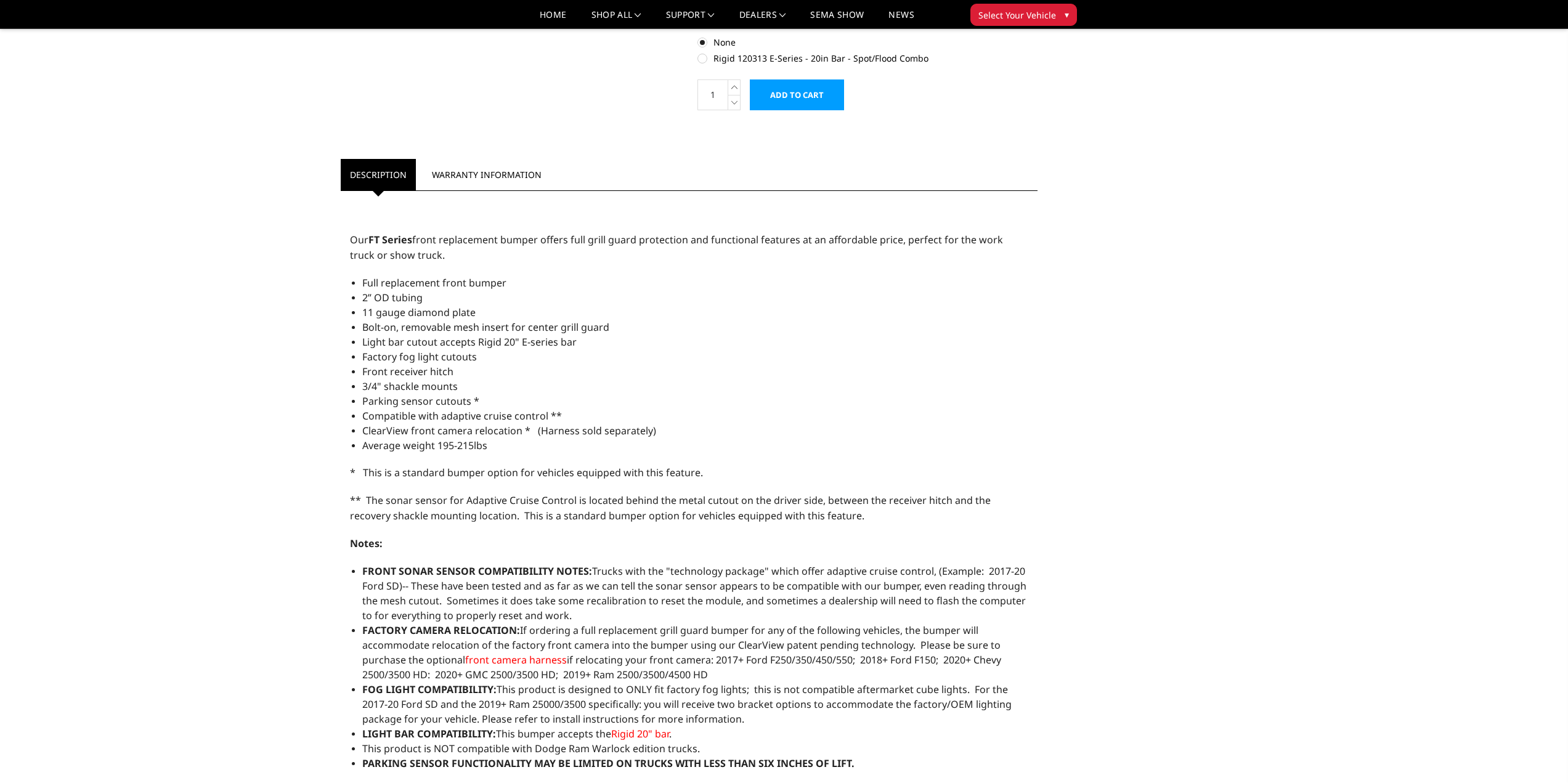
scroll to position [555, 0]
